Goal: Communication & Community: Ask a question

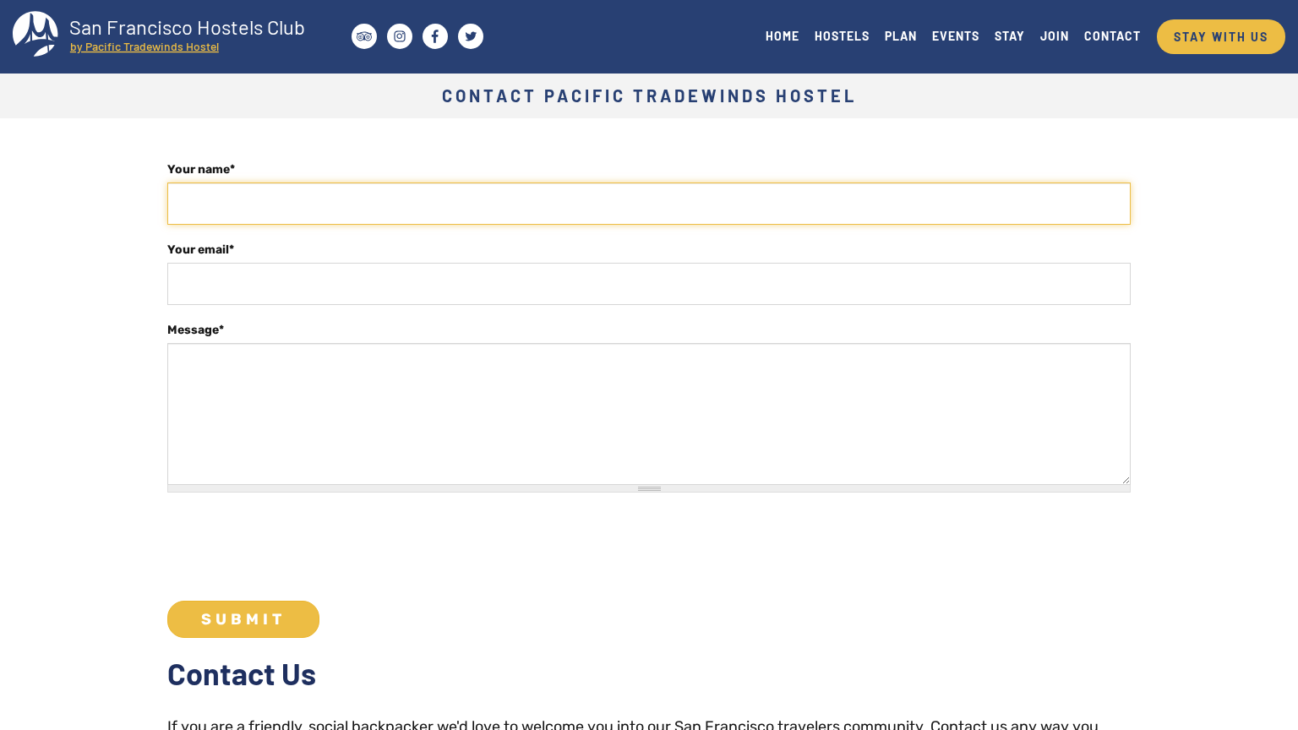
click at [649, 203] on input "Your name *" at bounding box center [648, 203] width 963 height 42
type input "Zachary Hernandez"
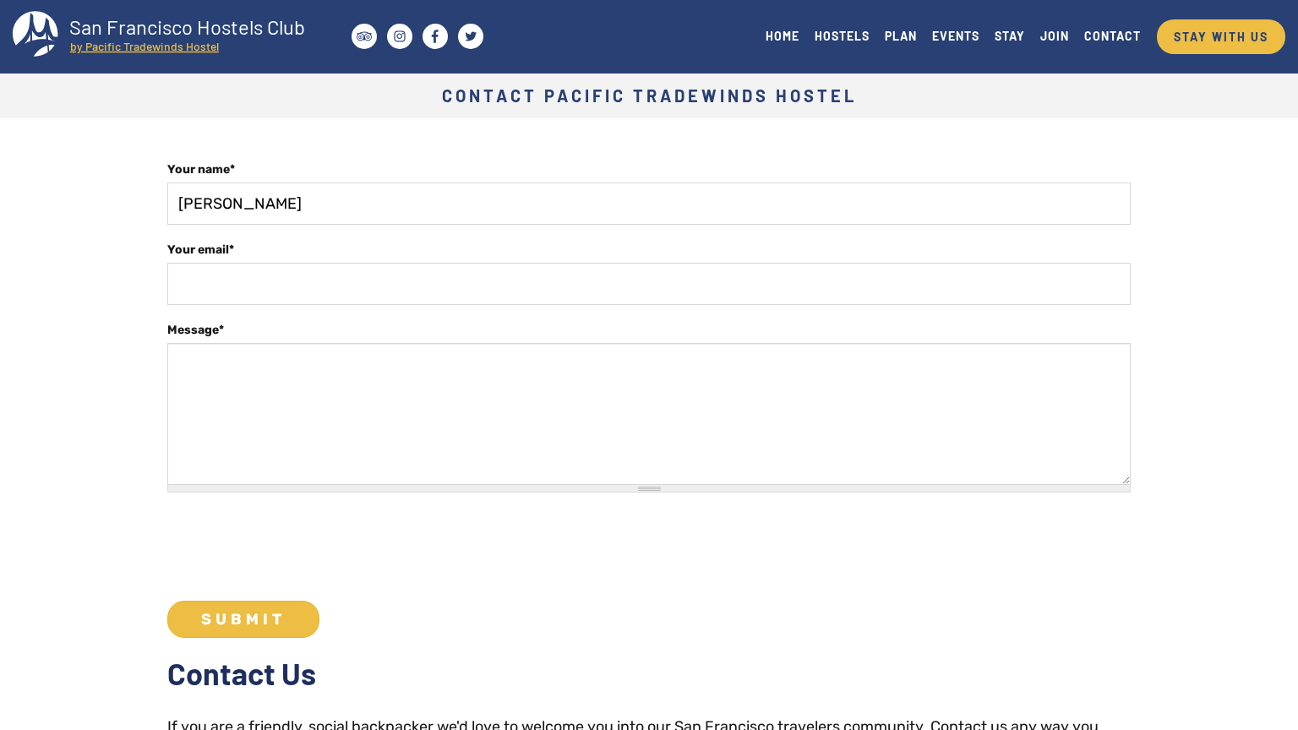
click at [649, 283] on input "Your email *" at bounding box center [648, 284] width 963 height 42
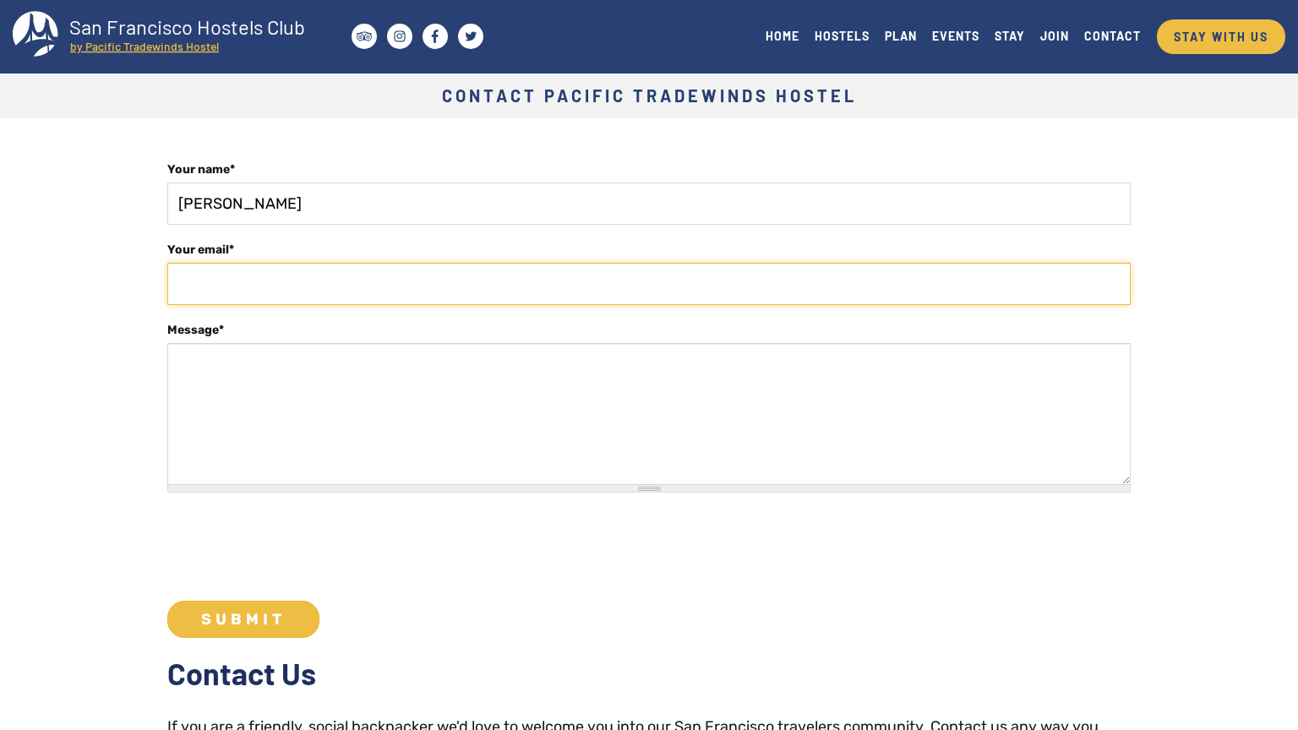
click at [649, 283] on input "Your email *" at bounding box center [648, 284] width 963 height 42
type input "z.hernandez@trustedsupportteam.com"
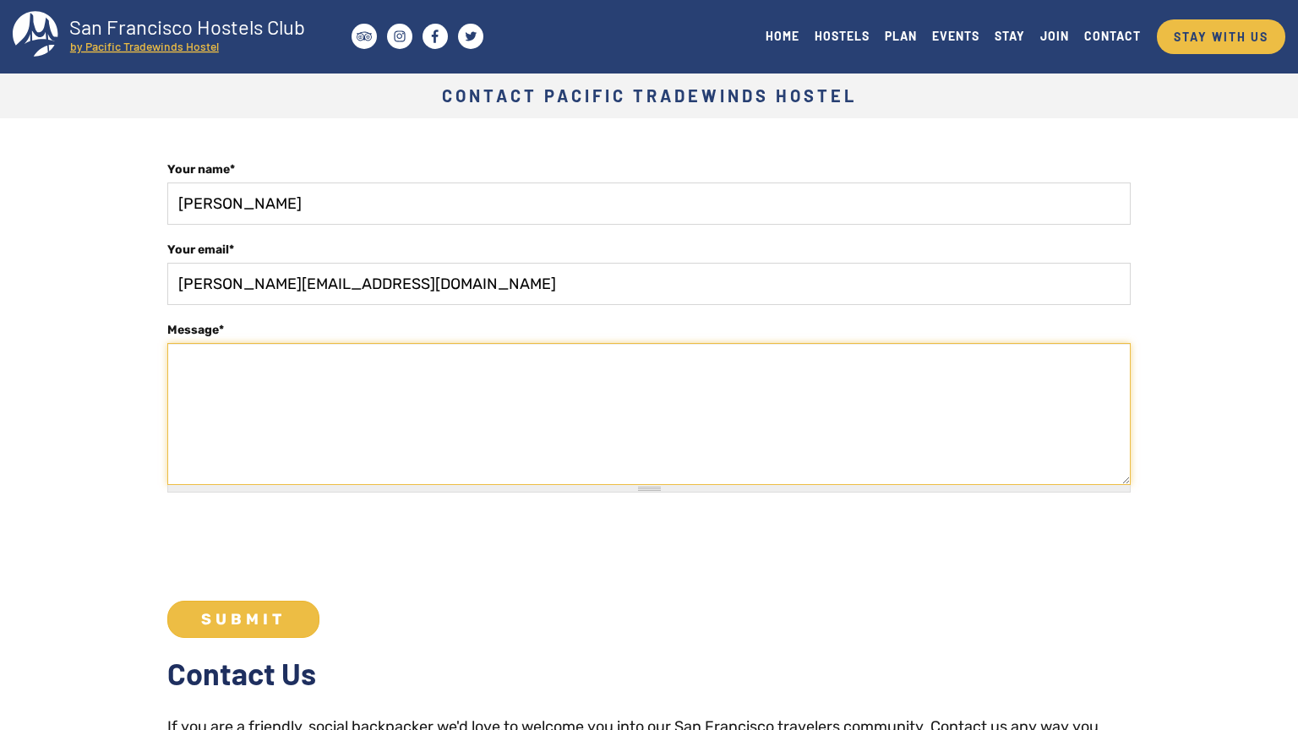
click at [649, 414] on textarea "Message *" at bounding box center [648, 414] width 963 height 142
type textarea "Hello, I tried emailing you, but it bounced for some reason... so I’m reaching …"
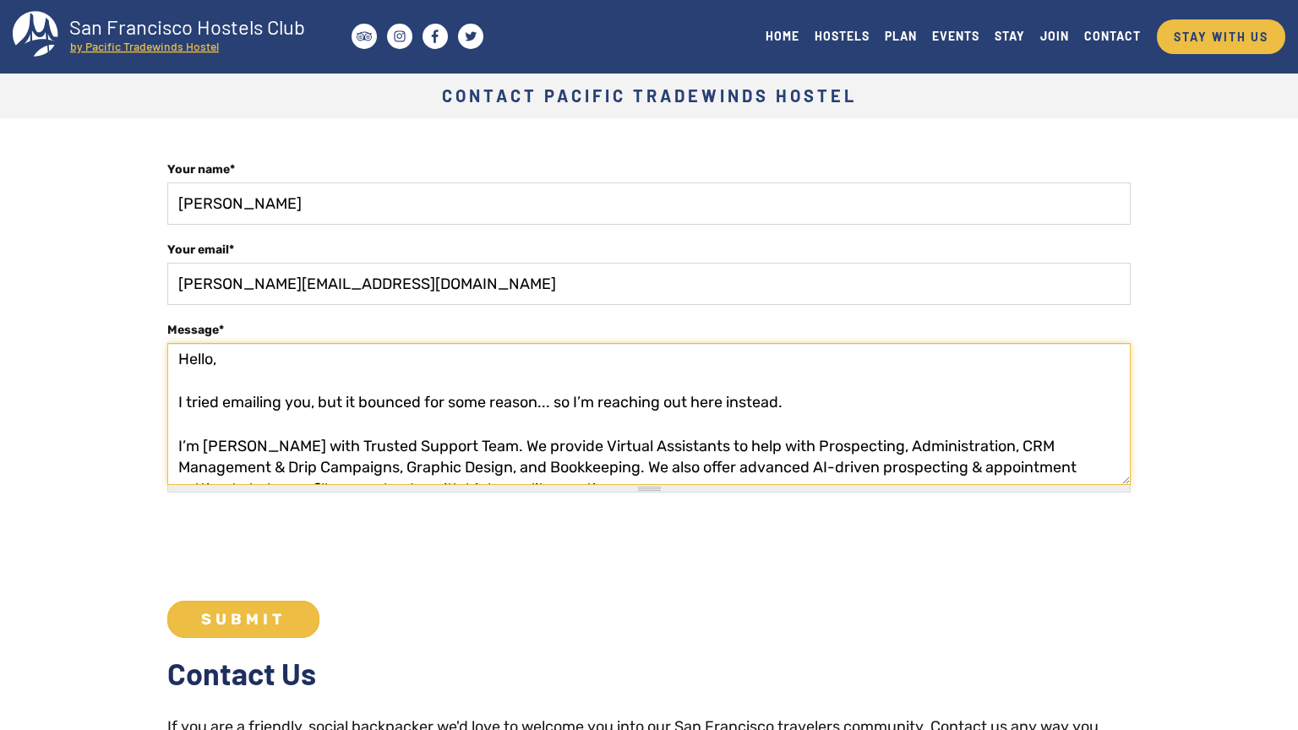
scroll to position [58, 0]
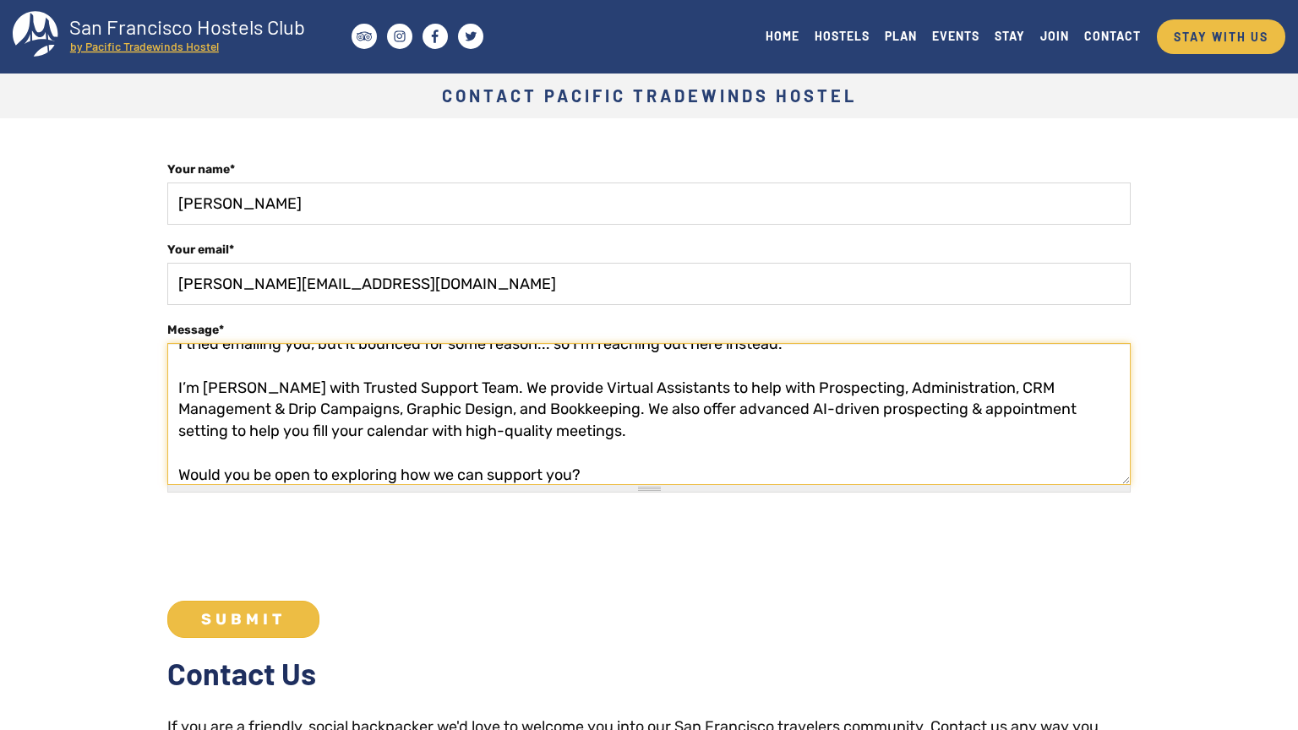
type textarea "0cAFcWeA42Kiqw2fBVoDbYQZV4FC4WKnilOKjNZ5rx5ypQTtSP2hyfjNFIxkS5CDmBakupNv5OiW2XA…"
